Goal: Task Accomplishment & Management: Manage account settings

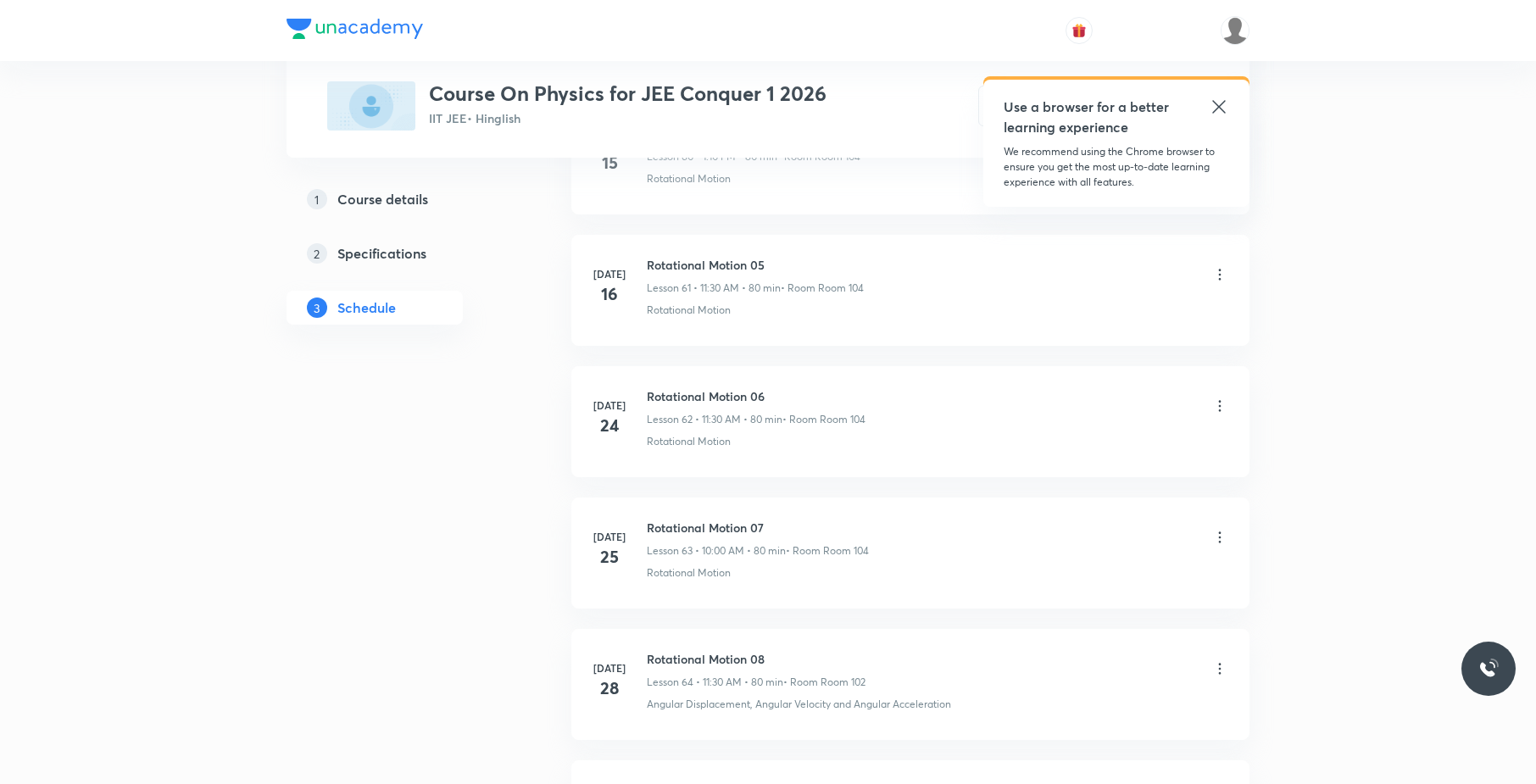
scroll to position [14821, 0]
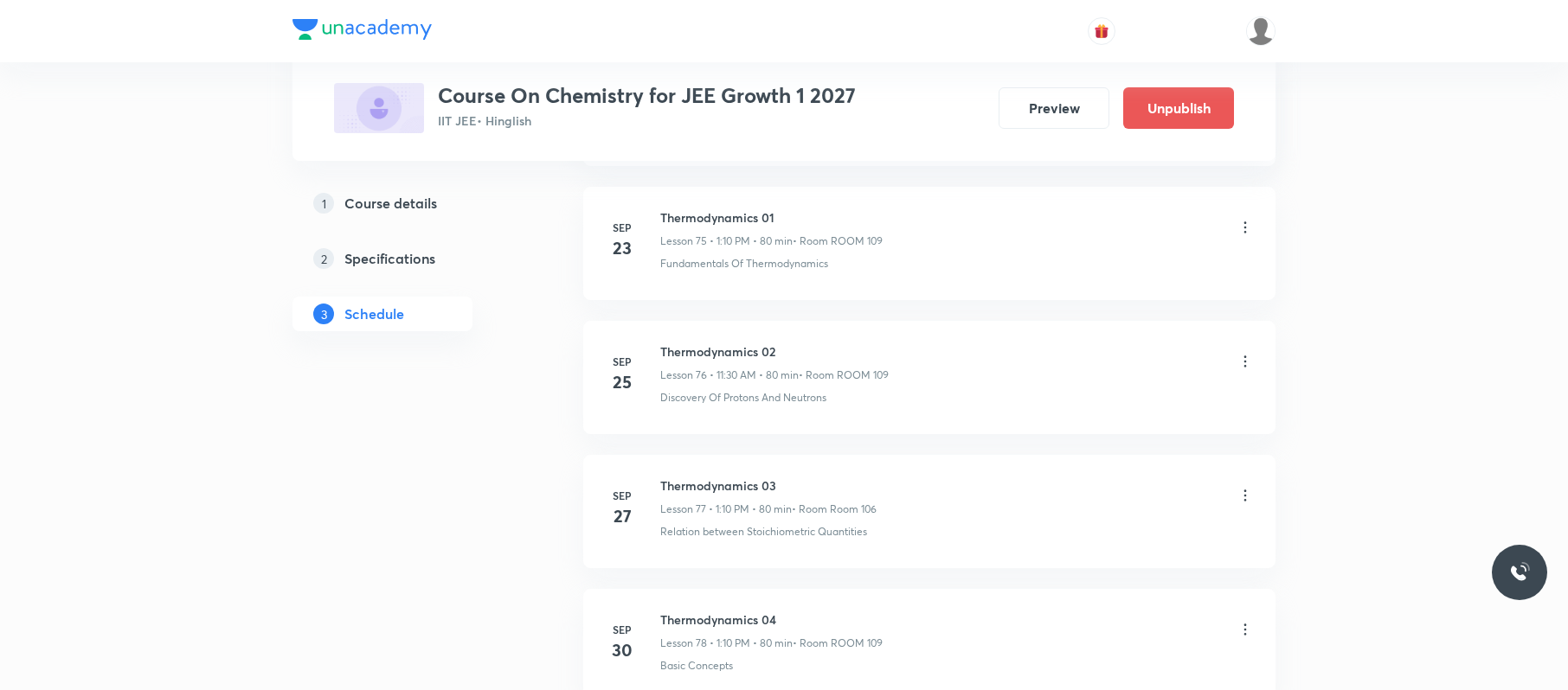
scroll to position [11473, 0]
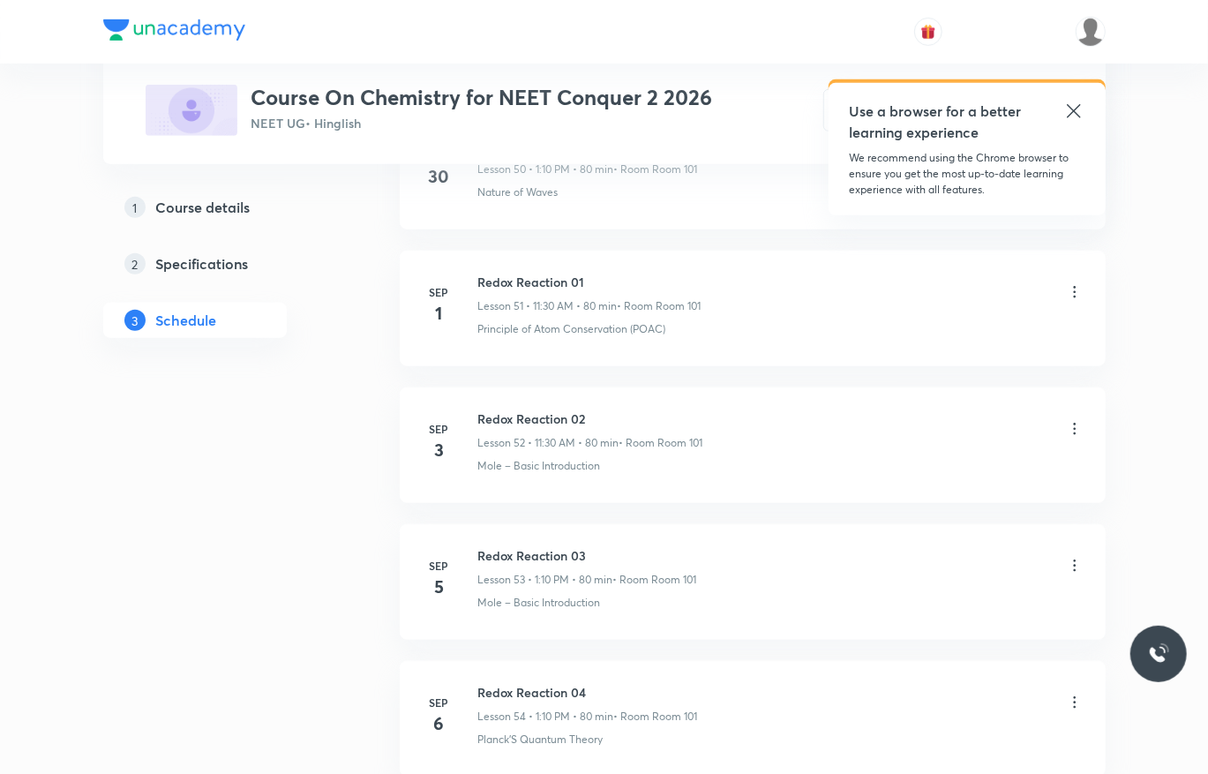
scroll to position [9712, 0]
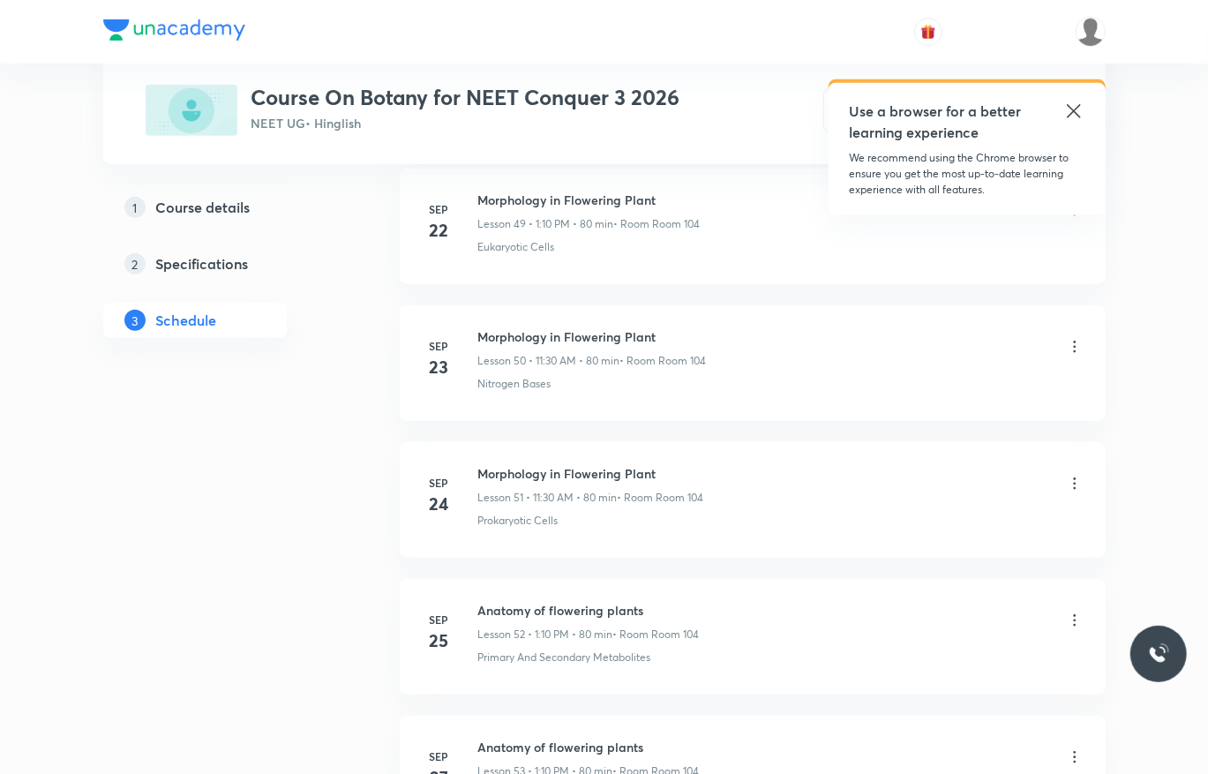
scroll to position [8202, 0]
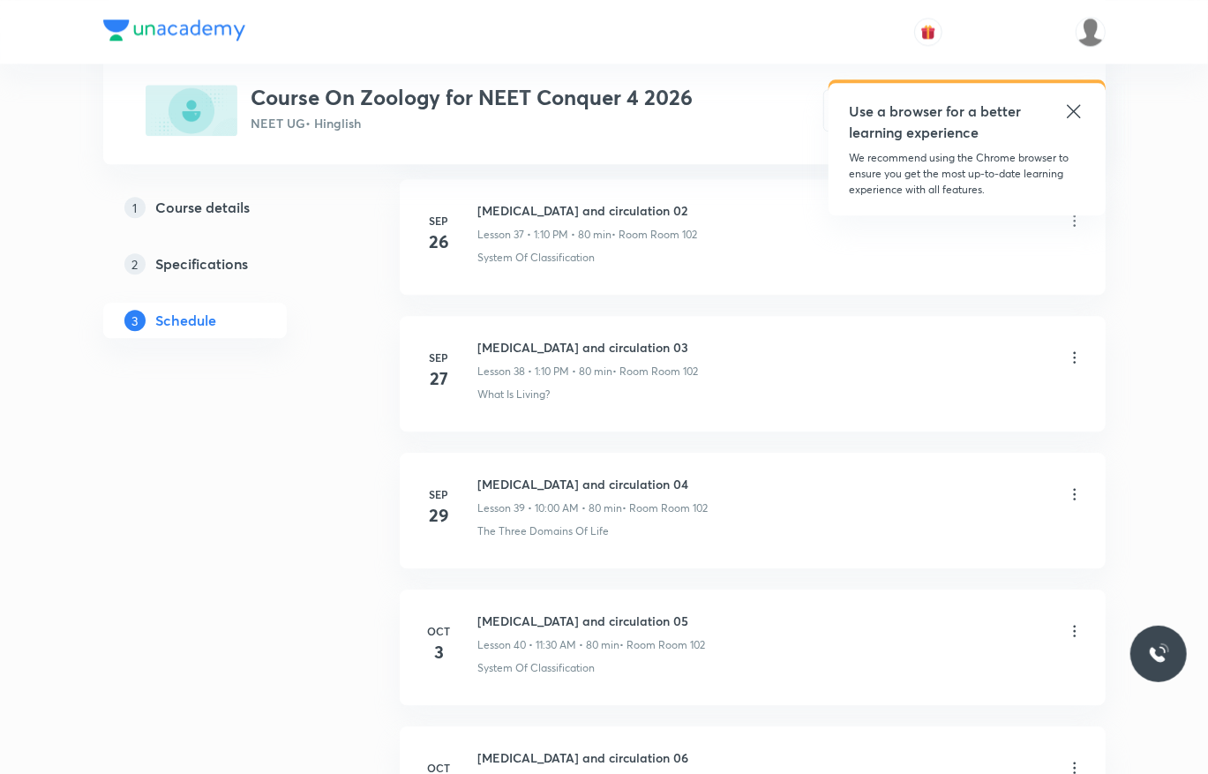
scroll to position [6276, 0]
